Goal: Information Seeking & Learning: Learn about a topic

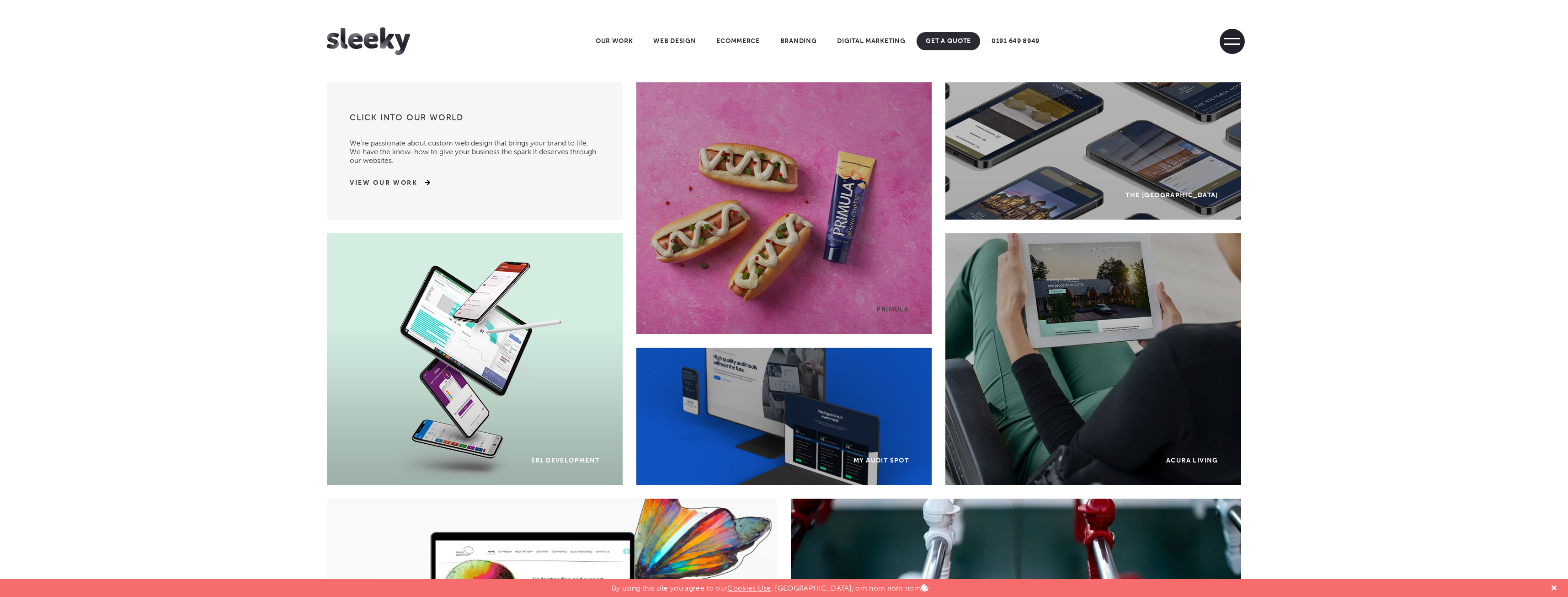
click at [1235, 43] on span at bounding box center [1232, 44] width 16 height 1
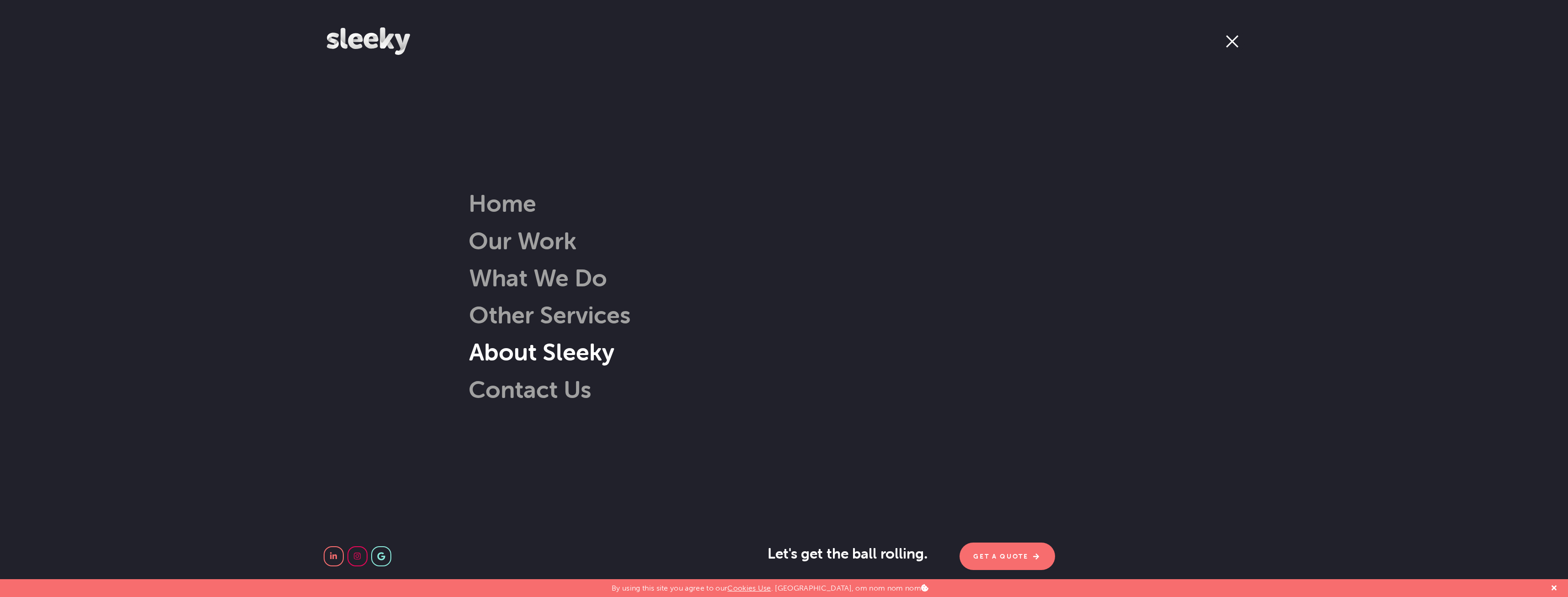
click at [495, 356] on link "About Sleeky" at bounding box center [528, 352] width 173 height 29
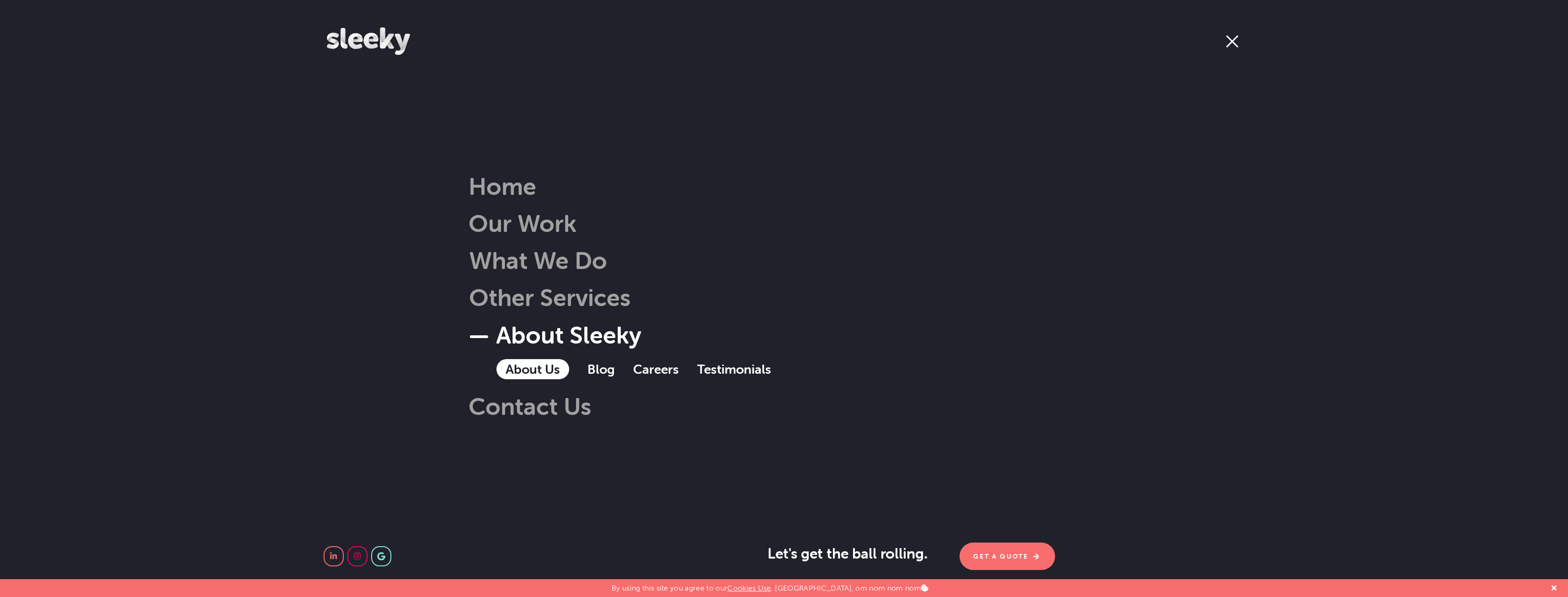
click at [506, 369] on link "About Us" at bounding box center [533, 369] width 72 height 20
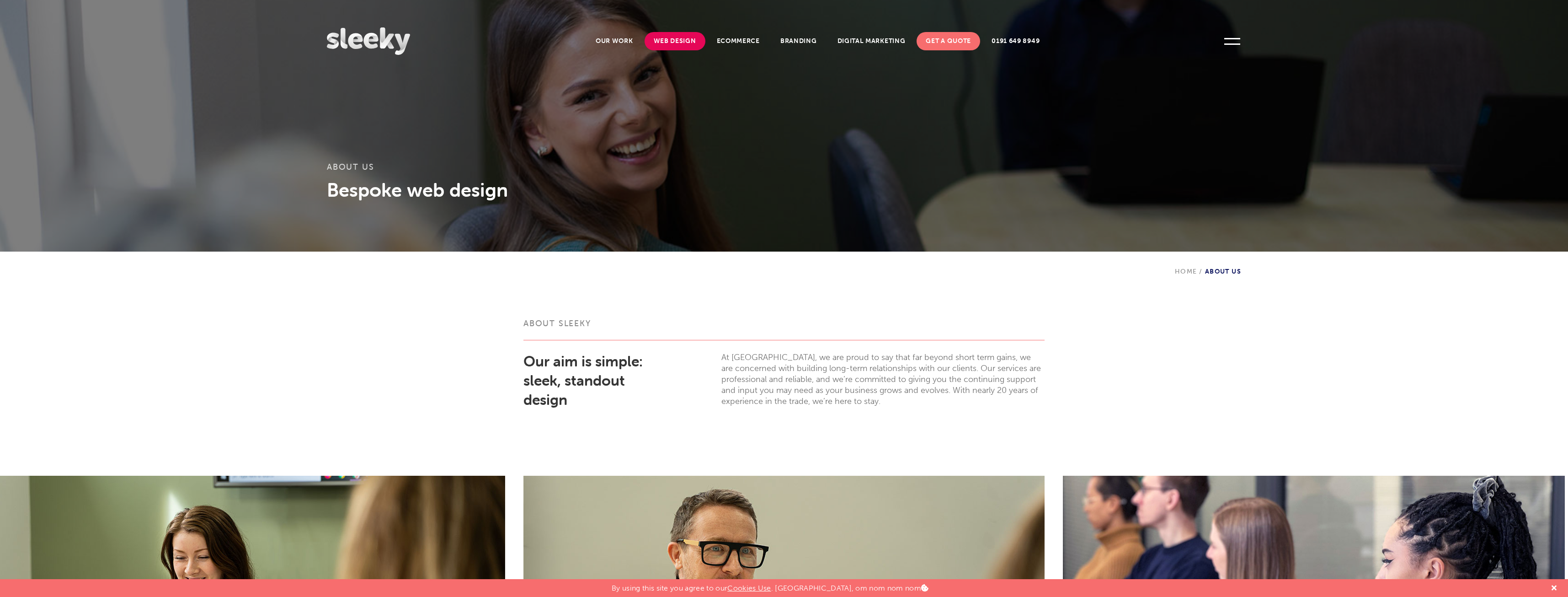
click at [685, 38] on link "Web Design" at bounding box center [675, 41] width 61 height 18
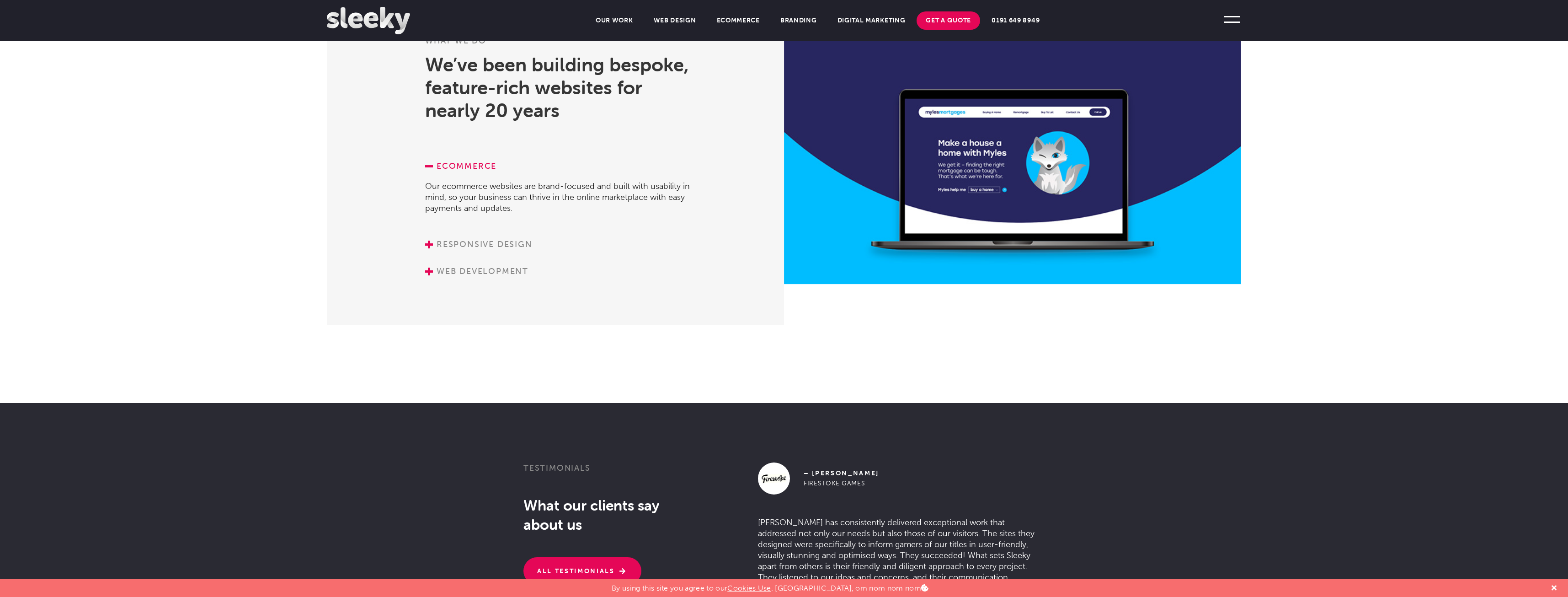
scroll to position [1418, 0]
